Goal: Task Accomplishment & Management: Use online tool/utility

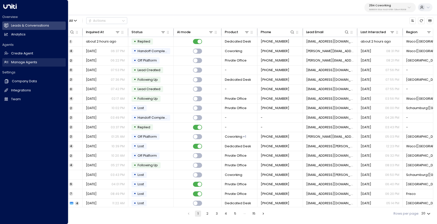
click at [10, 61] on link "Manage Agents Manage Agents" at bounding box center [33, 62] width 63 height 8
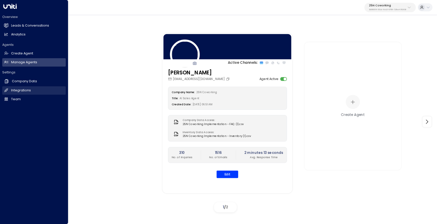
click at [22, 91] on h2 "Integrations" at bounding box center [21, 90] width 20 height 5
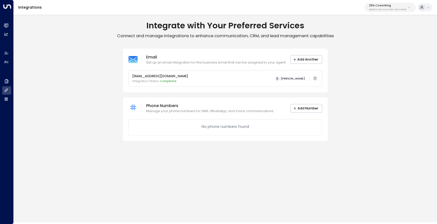
click at [368, 12] on button "25N Coworking 3b9800f4-81ca-4ec0-8758-72fbe4763f36" at bounding box center [389, 7] width 51 height 9
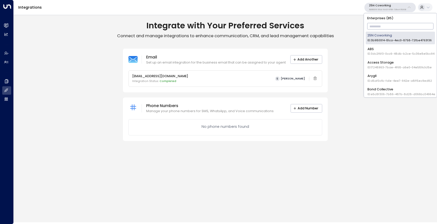
click at [373, 29] on input "text" at bounding box center [400, 26] width 66 height 9
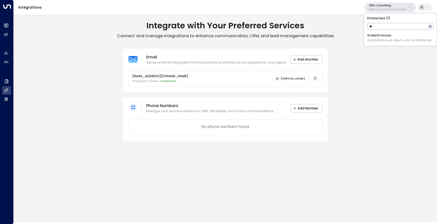
type input "***"
click at [376, 39] on span "ID: d6348511-6ad0-45e0-ac5b-90304f5b79e1" at bounding box center [399, 40] width 64 height 4
drag, startPoint x: 197, startPoint y: 76, endPoint x: 131, endPoint y: 74, distance: 66.0
click at [131, 74] on div "[EMAIL_ADDRESS][DOMAIN_NAME] Integration Status: Completed O Oguz" at bounding box center [225, 79] width 193 height 16
copy p "[EMAIL_ADDRESS][DOMAIN_NAME]"
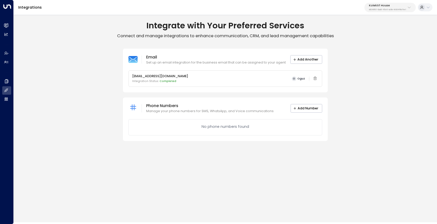
click at [198, 77] on div "[EMAIL_ADDRESS][DOMAIN_NAME] Integration Status: Completed O Oguz" at bounding box center [225, 79] width 186 height 10
drag, startPoint x: 196, startPoint y: 76, endPoint x: 156, endPoint y: 76, distance: 39.4
click at [156, 76] on div "[EMAIL_ADDRESS][DOMAIN_NAME] Integration Status: Completed O Oguz" at bounding box center [225, 79] width 186 height 10
copy p "[DOMAIN_NAME]"
click at [199, 78] on div "[EMAIL_ADDRESS][DOMAIN_NAME] Integration Status: Completed O Oguz" at bounding box center [225, 79] width 186 height 10
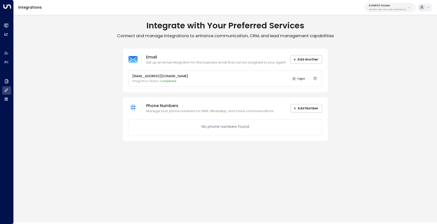
drag, startPoint x: 196, startPoint y: 76, endPoint x: 156, endPoint y: 77, distance: 40.5
click at [156, 77] on div "[EMAIL_ADDRESS][DOMAIN_NAME] Integration Status: Completed O Oguz" at bounding box center [225, 79] width 186 height 10
copy p "[DOMAIN_NAME]"
